Goal: Navigation & Orientation: Find specific page/section

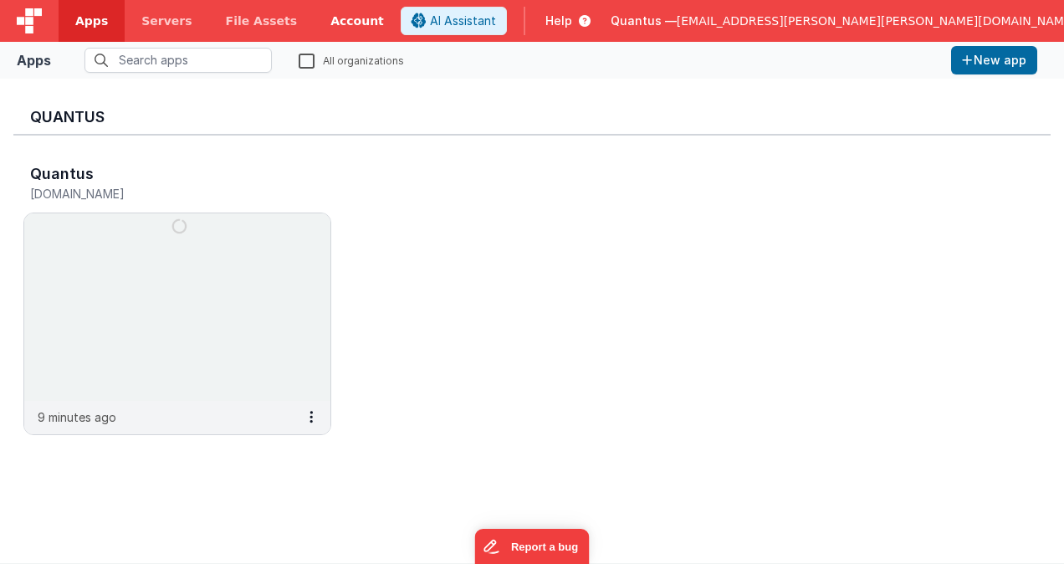
click at [320, 27] on link "Account" at bounding box center [357, 21] width 87 height 42
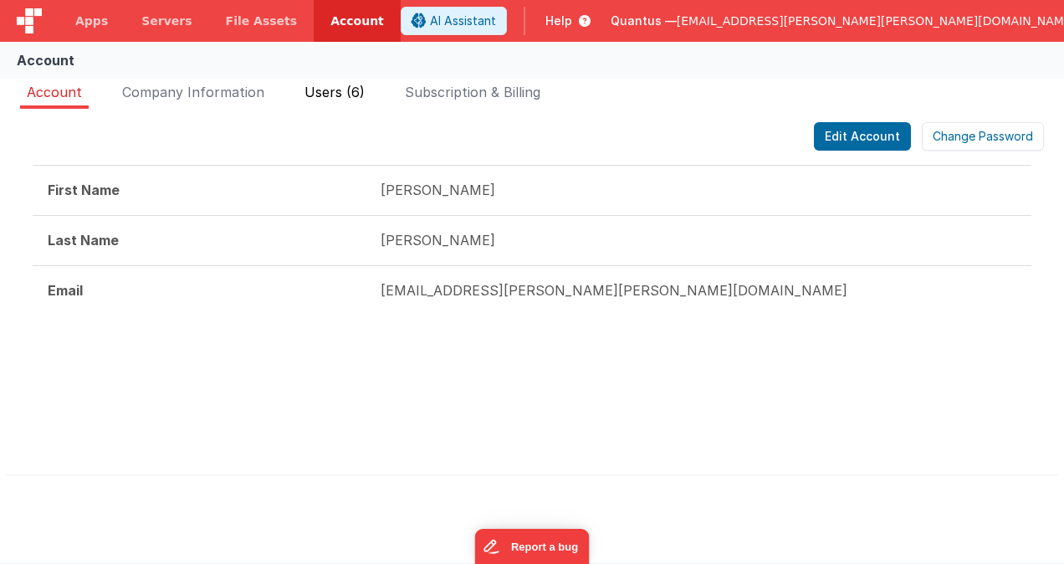
click at [334, 89] on span "Users (6)" at bounding box center [335, 92] width 60 height 17
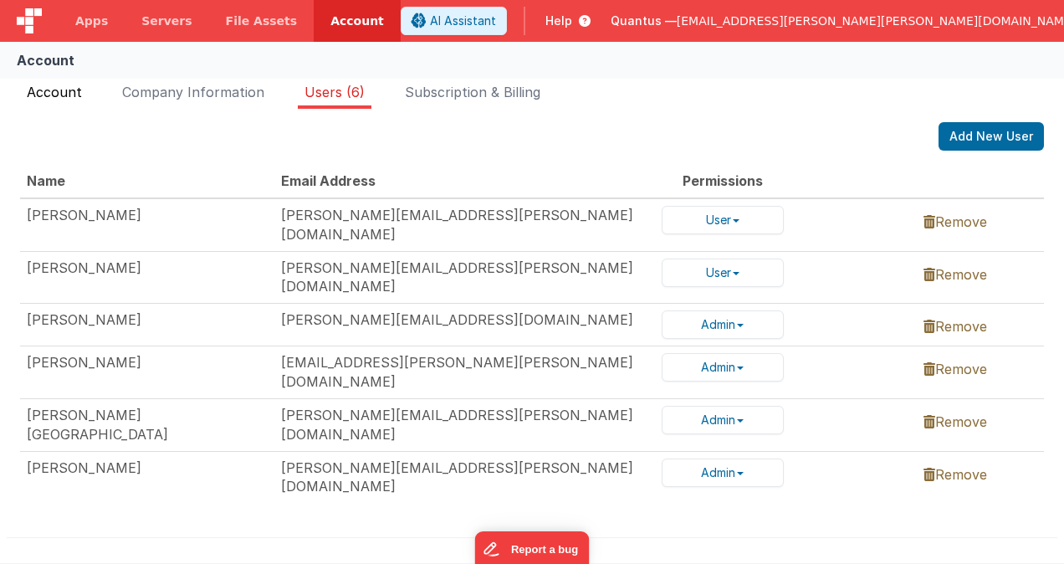
click at [71, 95] on span "Account" at bounding box center [54, 92] width 55 height 17
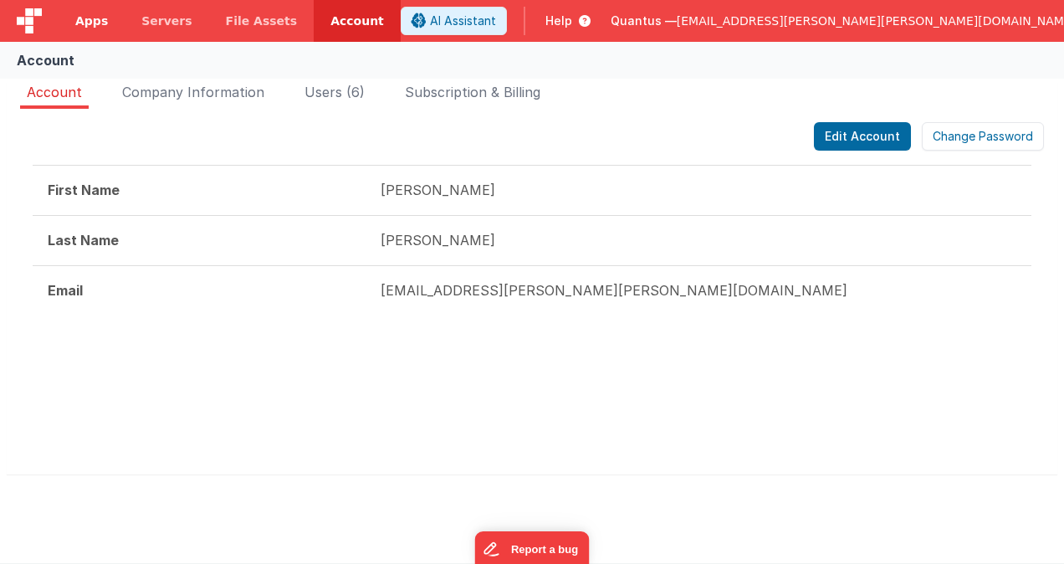
click at [95, 16] on span "Apps" at bounding box center [91, 21] width 33 height 17
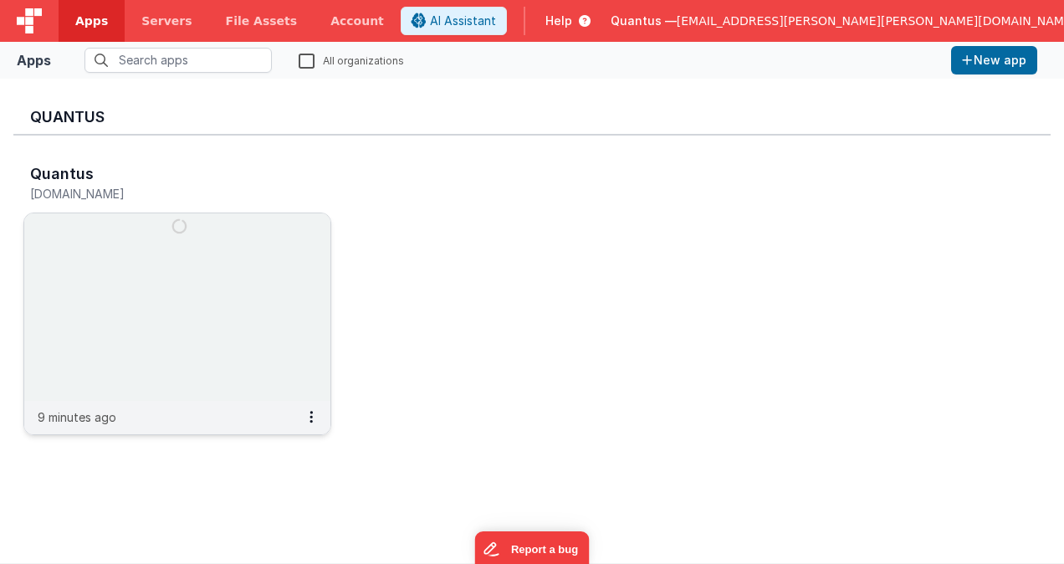
click at [128, 290] on img at bounding box center [177, 306] width 306 height 187
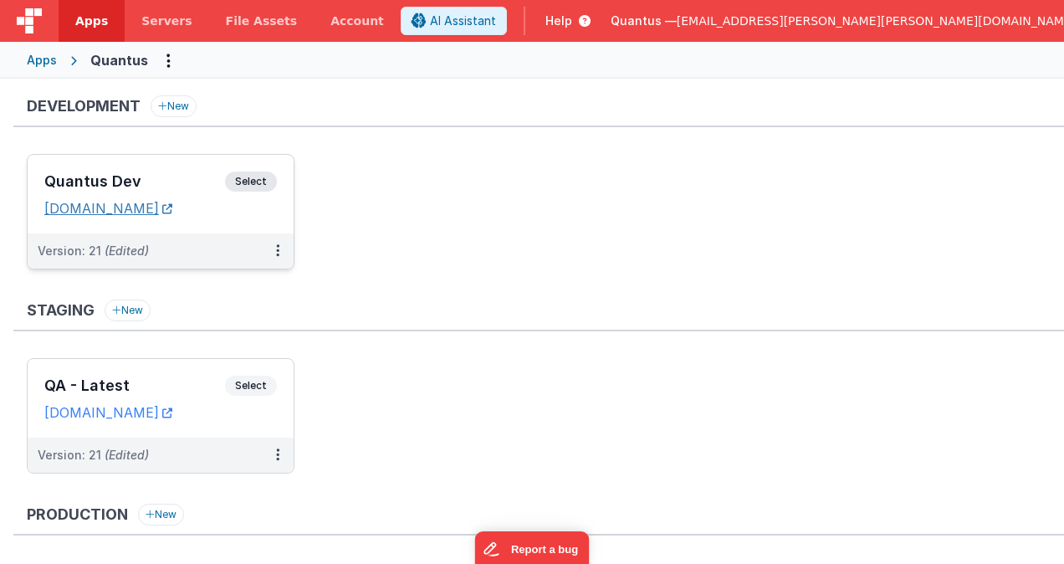
click at [172, 208] on icon at bounding box center [167, 208] width 10 height 1
